Goal: Check status

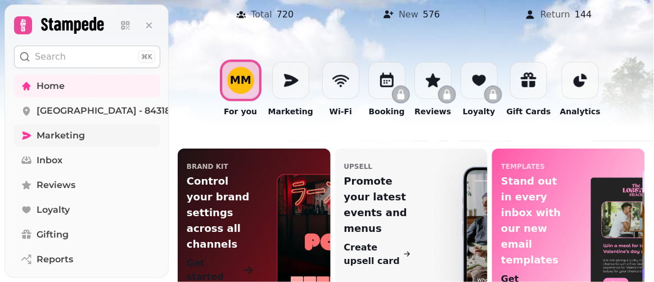
scroll to position [183, 0]
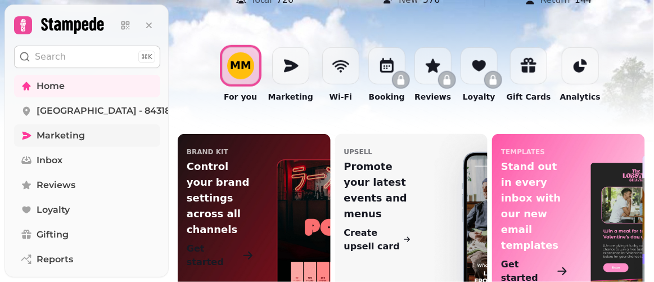
click at [64, 130] on span "Marketing" at bounding box center [61, 135] width 48 height 13
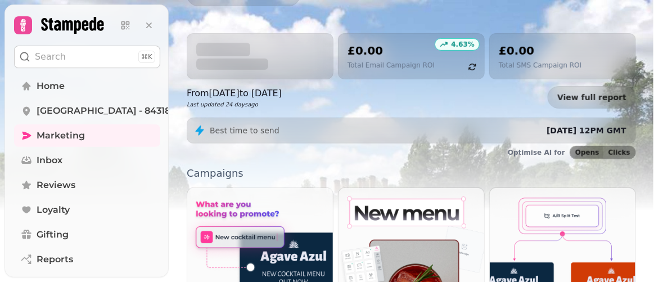
scroll to position [255, 0]
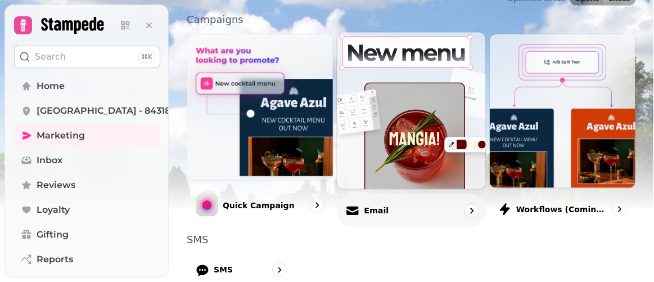
click at [354, 206] on icon at bounding box center [352, 208] width 12 height 5
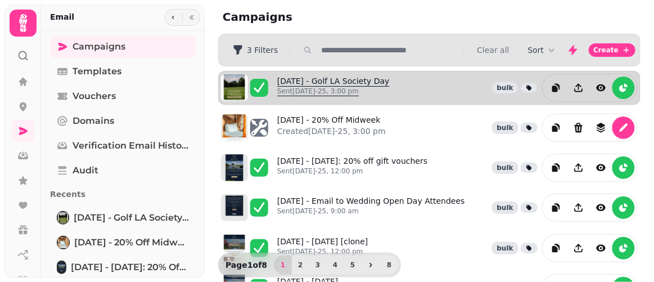
click at [375, 75] on link "[DATE] - Golf LA Society Day Sent [DATE]-25, 3:00 pm" at bounding box center [333, 87] width 112 height 25
